Goal: Information Seeking & Learning: Understand process/instructions

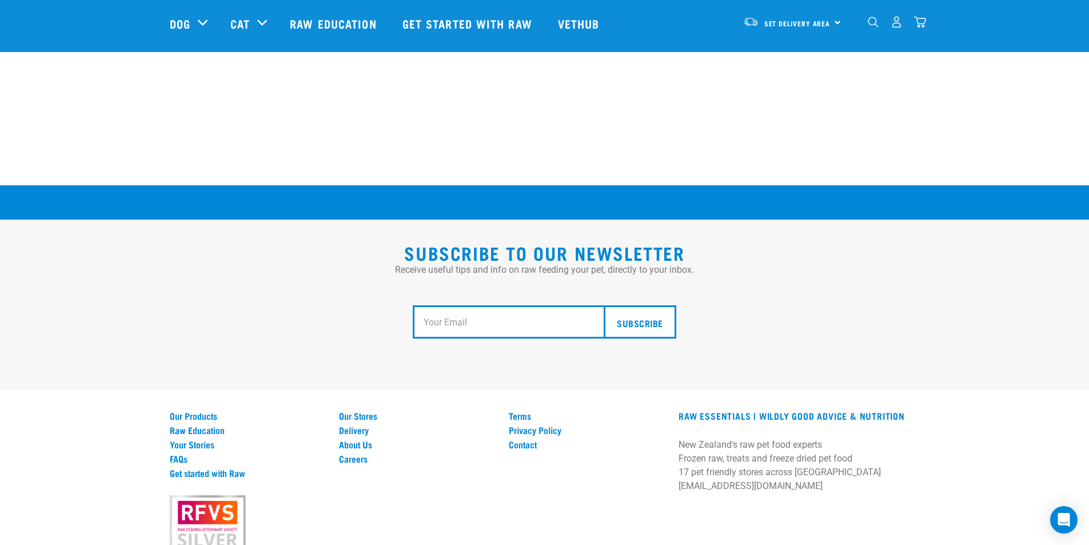
scroll to position [2075, 0]
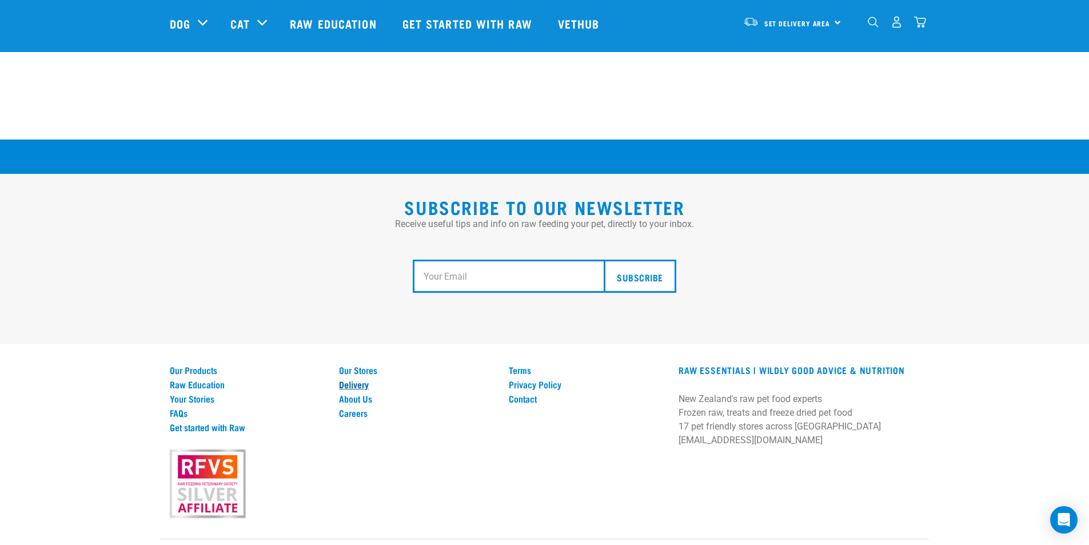
click at [361, 379] on link "Delivery" at bounding box center [417, 384] width 156 height 10
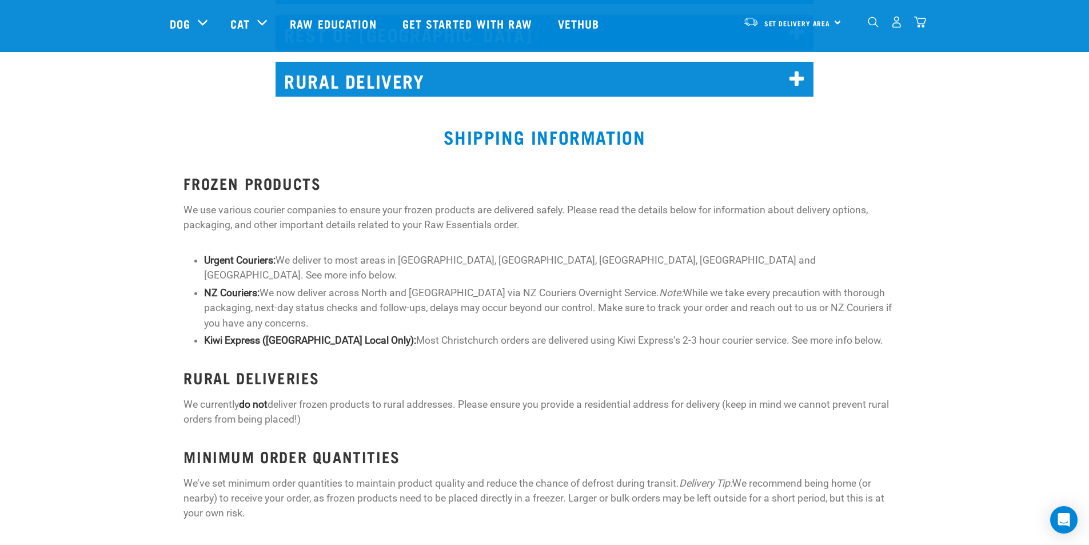
scroll to position [914, 0]
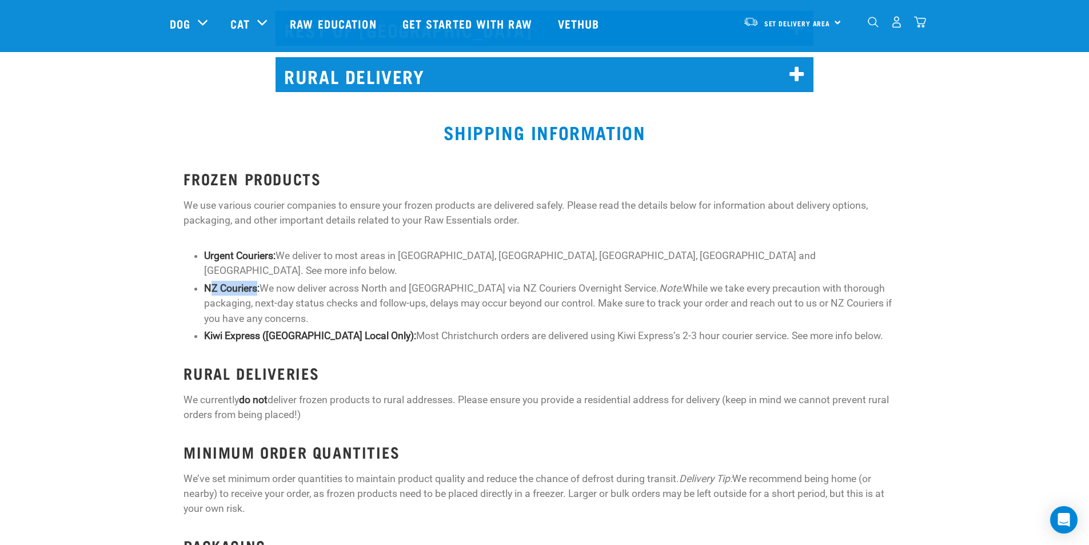
drag, startPoint x: 213, startPoint y: 271, endPoint x: 255, endPoint y: 266, distance: 42.6
click at [255, 282] on strong "NZ Couriers:" at bounding box center [231, 287] width 55 height 11
click at [266, 294] on li "NZ Couriers: We now deliver across North and [GEOGRAPHIC_DATA] via NZ Couriers …" at bounding box center [554, 303] width 701 height 45
click at [286, 285] on li "NZ Couriers: We now deliver across North and [GEOGRAPHIC_DATA] via NZ Couriers …" at bounding box center [554, 303] width 701 height 45
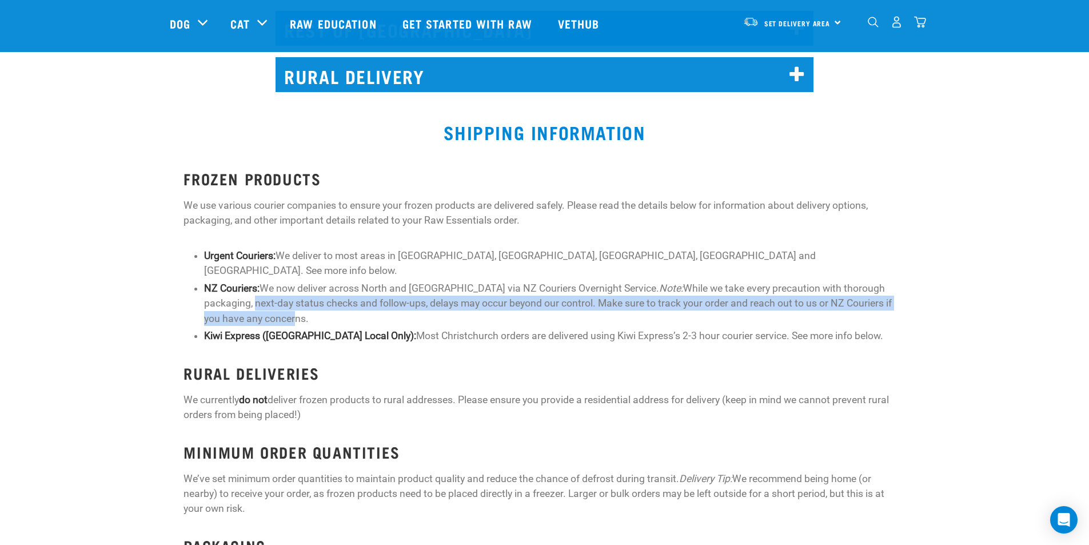
drag, startPoint x: 202, startPoint y: 294, endPoint x: 233, endPoint y: 308, distance: 34.0
click at [238, 298] on div "FROZEN PRODUCTS We use various courier companies to ensure your frozen products…" at bounding box center [543, 497] width 721 height 655
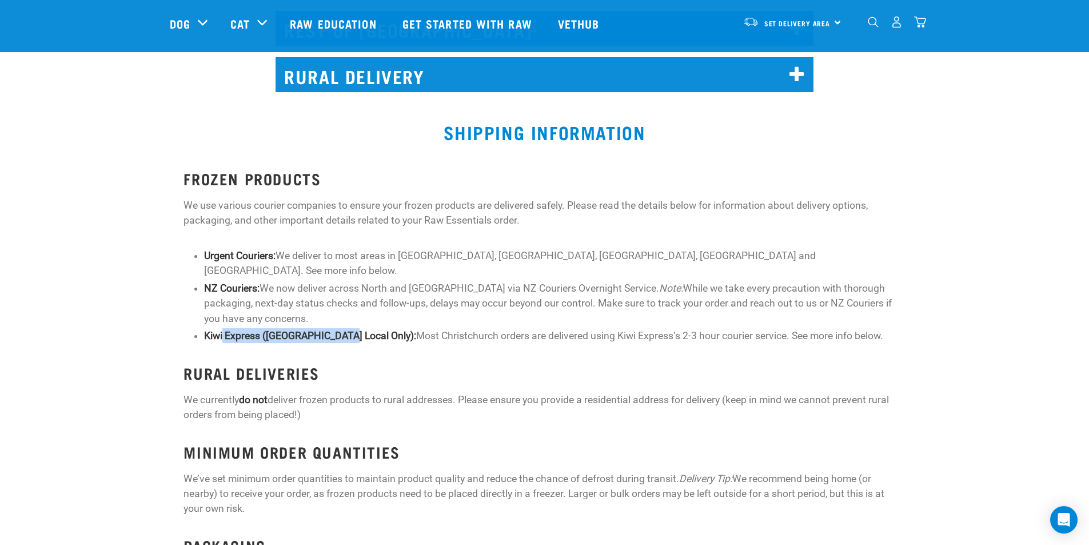
drag, startPoint x: 245, startPoint y: 323, endPoint x: 342, endPoint y: 322, distance: 97.1
click at [342, 330] on strong "Kiwi Express ([GEOGRAPHIC_DATA] Local Only):" at bounding box center [310, 335] width 212 height 11
drag, startPoint x: 334, startPoint y: 329, endPoint x: 389, endPoint y: 324, distance: 55.1
click at [338, 329] on div "FROZEN PRODUCTS We use various courier companies to ensure your frozen products…" at bounding box center [543, 497] width 721 height 655
click at [389, 328] on li "Kiwi Express ([GEOGRAPHIC_DATA] Local Only): Most Christchurch orders are deliv…" at bounding box center [554, 335] width 701 height 15
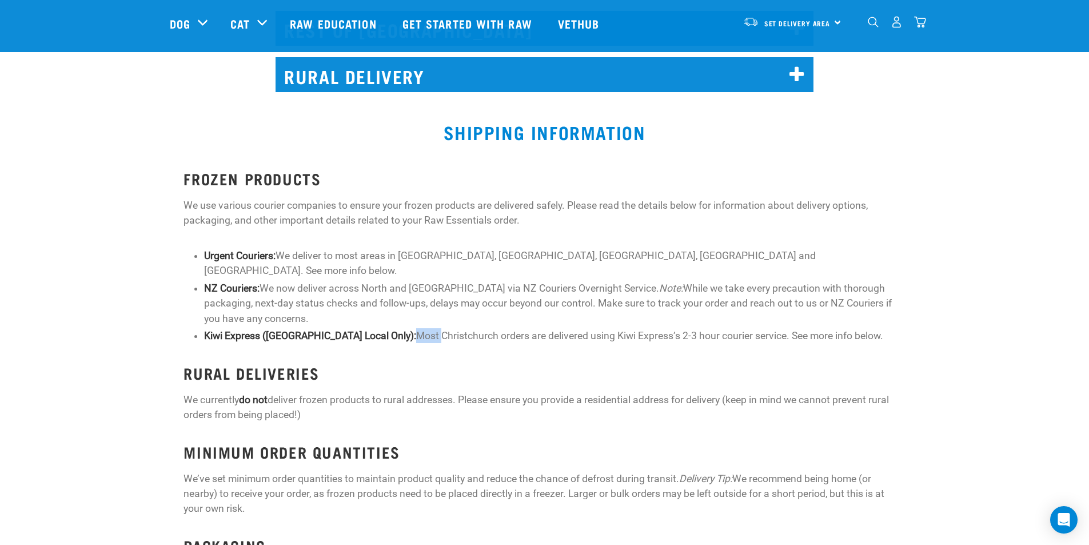
drag, startPoint x: 383, startPoint y: 325, endPoint x: 373, endPoint y: 325, distance: 10.9
click at [373, 328] on li "Kiwi Express ([GEOGRAPHIC_DATA] Local Only): Most Christchurch orders are deliv…" at bounding box center [554, 335] width 701 height 15
drag, startPoint x: 291, startPoint y: 263, endPoint x: 197, endPoint y: 264, distance: 94.3
click at [197, 264] on div "FROZEN PRODUCTS We use various courier companies to ensure your frozen products…" at bounding box center [543, 497] width 721 height 655
drag, startPoint x: 247, startPoint y: 267, endPoint x: 360, endPoint y: 272, distance: 112.7
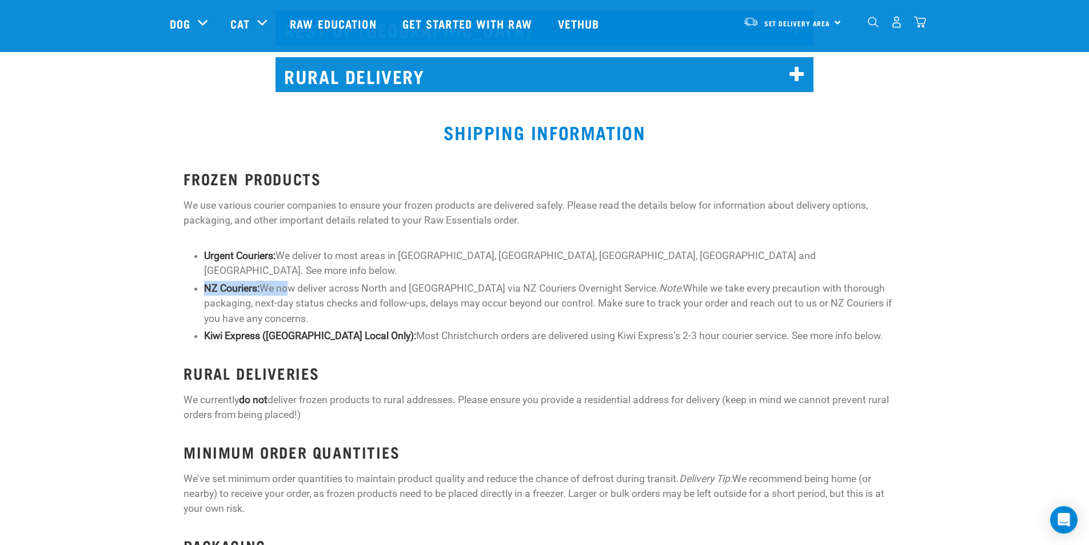
click at [249, 282] on strong "NZ Couriers:" at bounding box center [231, 287] width 55 height 11
click at [360, 281] on li "NZ Couriers: We now deliver across North and [GEOGRAPHIC_DATA] via NZ Couriers …" at bounding box center [554, 303] width 701 height 45
drag, startPoint x: 398, startPoint y: 271, endPoint x: 462, endPoint y: 271, distance: 63.4
click at [462, 281] on li "NZ Couriers: We now deliver across North and [GEOGRAPHIC_DATA] via NZ Couriers …" at bounding box center [554, 303] width 701 height 45
drag, startPoint x: 567, startPoint y: 286, endPoint x: 562, endPoint y: 279, distance: 8.1
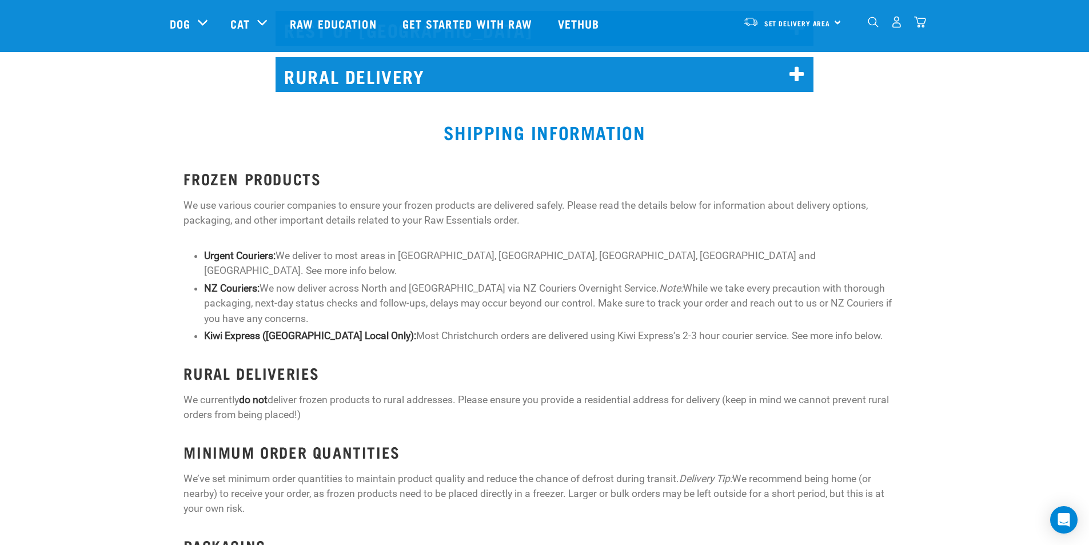
click at [567, 283] on li "NZ Couriers: We now deliver across North and [GEOGRAPHIC_DATA] via NZ Couriers …" at bounding box center [554, 303] width 701 height 45
drag, startPoint x: 621, startPoint y: 269, endPoint x: 581, endPoint y: 283, distance: 42.7
click at [619, 281] on li "NZ Couriers: We now deliver across North and [GEOGRAPHIC_DATA] via NZ Couriers …" at bounding box center [554, 303] width 701 height 45
drag, startPoint x: 606, startPoint y: 281, endPoint x: 677, endPoint y: 281, distance: 70.9
click at [616, 281] on li "NZ Couriers: We now deliver across North and [GEOGRAPHIC_DATA] via NZ Couriers …" at bounding box center [554, 303] width 701 height 45
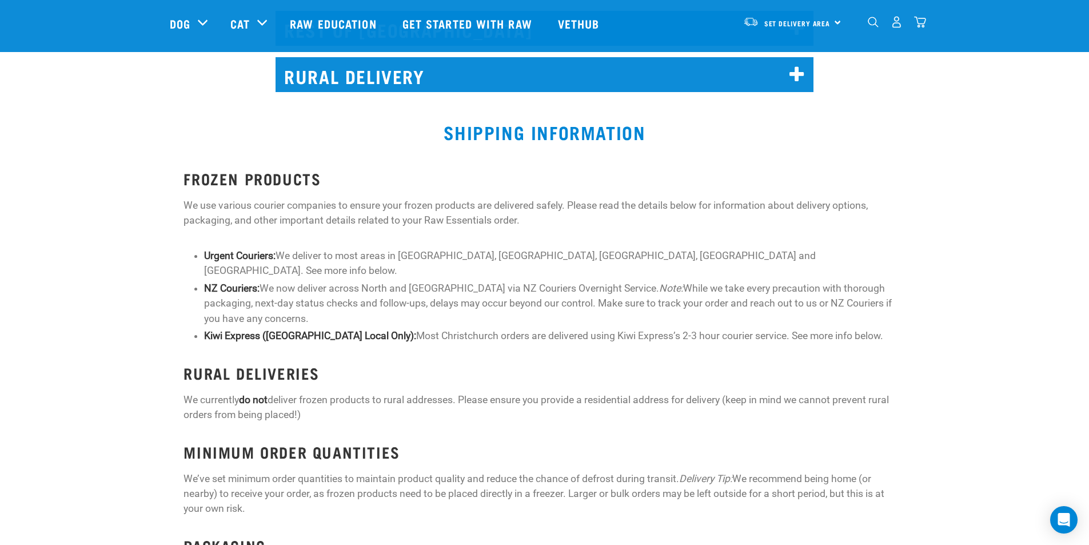
click at [753, 281] on li "NZ Couriers: We now deliver across North and [GEOGRAPHIC_DATA] via NZ Couriers …" at bounding box center [554, 303] width 701 height 45
drag, startPoint x: 599, startPoint y: 274, endPoint x: 866, endPoint y: 279, distance: 266.4
click at [666, 281] on li "NZ Couriers: We now deliver across North and [GEOGRAPHIC_DATA] via NZ Couriers …" at bounding box center [554, 303] width 701 height 45
drag, startPoint x: 878, startPoint y: 297, endPoint x: 921, endPoint y: 293, distance: 42.5
click at [918, 293] on div "FROZEN PRODUCTS We use various courier companies to ensure your frozen products…" at bounding box center [544, 498] width 1102 height 671
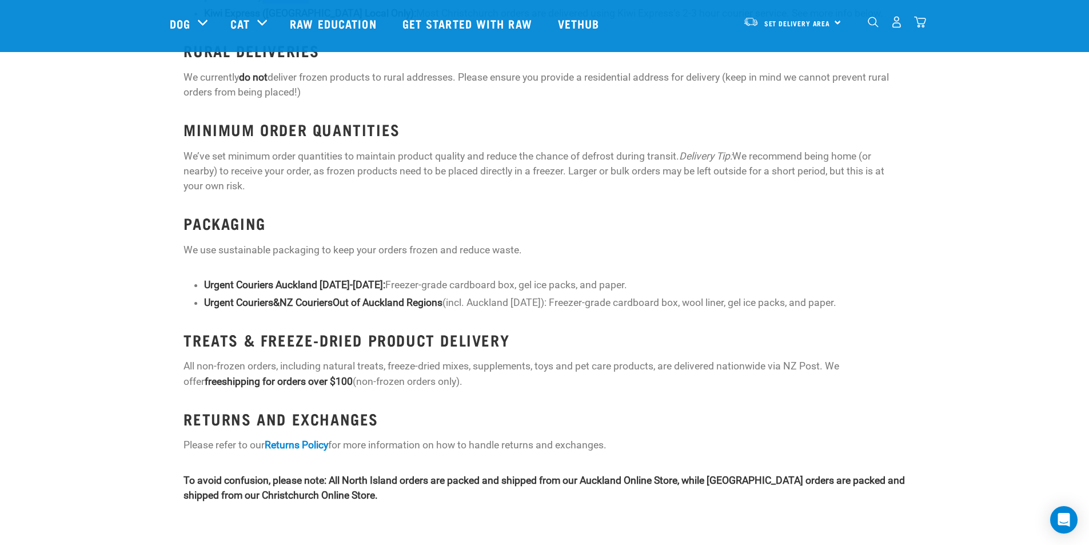
scroll to position [1257, 0]
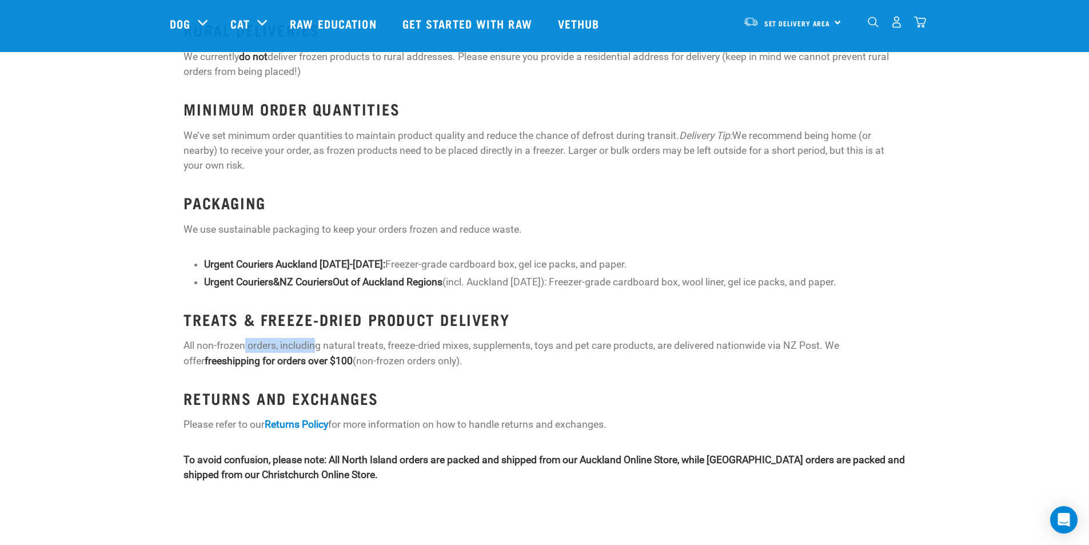
drag, startPoint x: 254, startPoint y: 330, endPoint x: 318, endPoint y: 325, distance: 63.6
click at [318, 338] on p "All non-frozen orders, including natural treats, freeze-dried mixes, supplement…" at bounding box center [543, 353] width 721 height 30
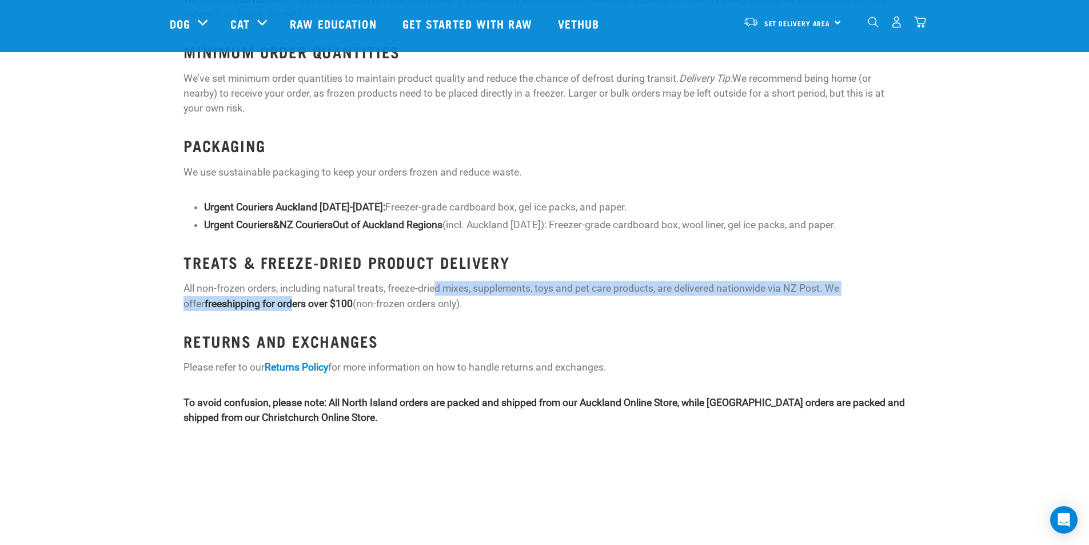
drag, startPoint x: 255, startPoint y: 285, endPoint x: 434, endPoint y: 275, distance: 179.1
click at [434, 281] on p "All non-frozen orders, including natural treats, freeze-dried mixes, supplement…" at bounding box center [543, 296] width 721 height 30
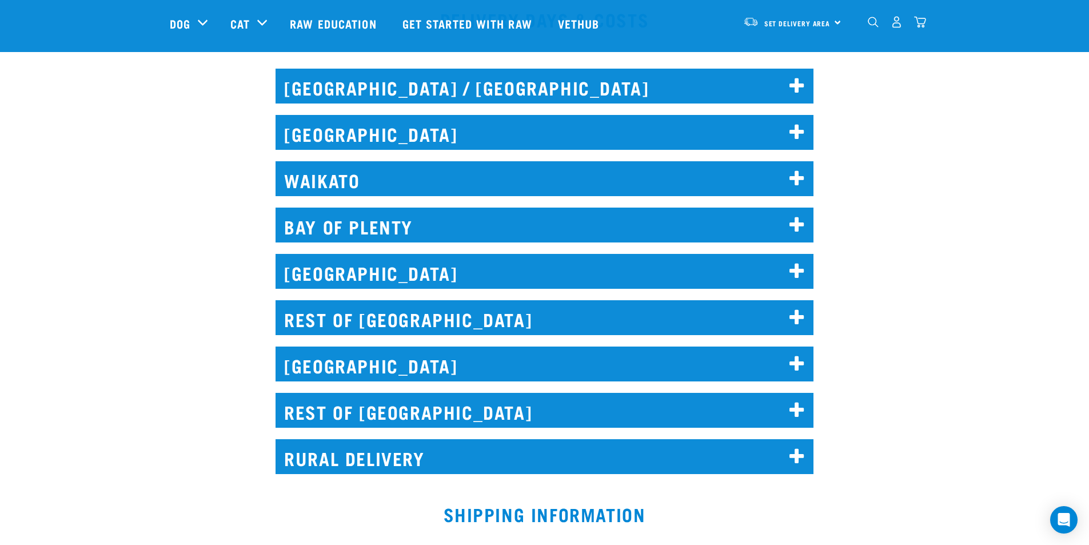
scroll to position [385, 0]
